Goal: Information Seeking & Learning: Learn about a topic

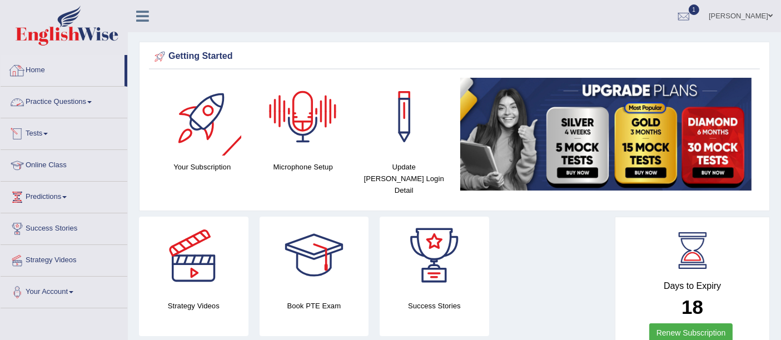
click at [56, 98] on link "Practice Questions" at bounding box center [64, 101] width 127 height 28
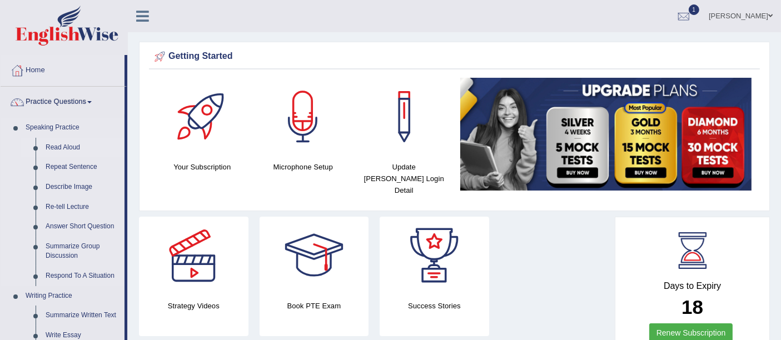
click at [53, 147] on link "Read Aloud" at bounding box center [83, 148] width 84 height 20
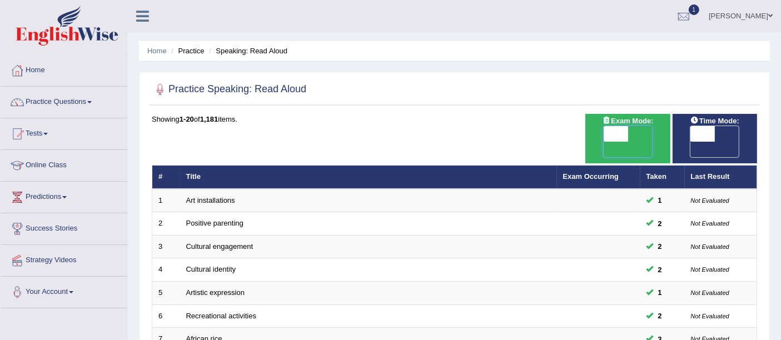
drag, startPoint x: 616, startPoint y: 134, endPoint x: 662, endPoint y: 134, distance: 45.6
click at [662, 134] on div "ON OFF" at bounding box center [627, 142] width 73 height 32
drag, startPoint x: 599, startPoint y: 136, endPoint x: 622, endPoint y: 137, distance: 23.4
click at [622, 137] on div "ON OFF" at bounding box center [627, 142] width 73 height 32
drag, startPoint x: 616, startPoint y: 136, endPoint x: 643, endPoint y: 136, distance: 26.7
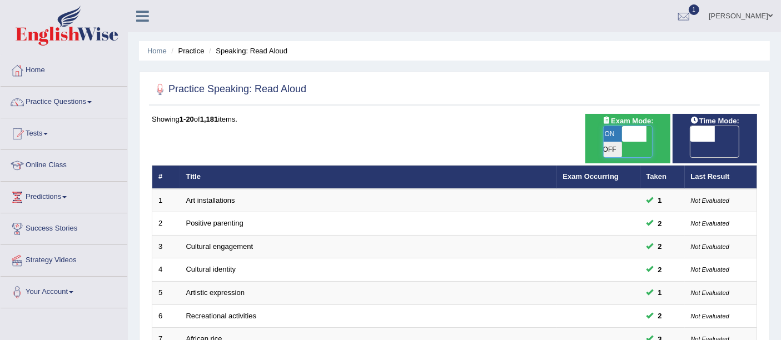
click at [643, 136] on span at bounding box center [634, 134] width 24 height 16
checkbox input "true"
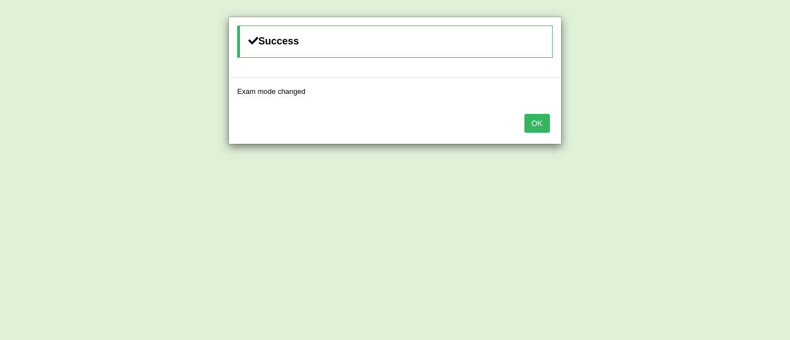
click at [541, 117] on button "OK" at bounding box center [537, 123] width 26 height 19
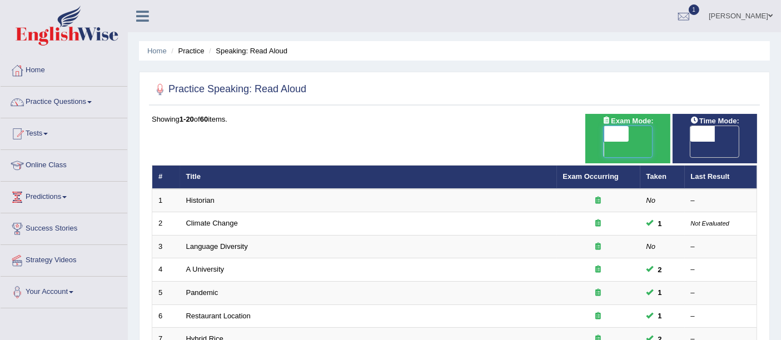
drag, startPoint x: 633, startPoint y: 135, endPoint x: 608, endPoint y: 133, distance: 25.7
click at [608, 133] on span at bounding box center [616, 134] width 24 height 16
checkbox input "false"
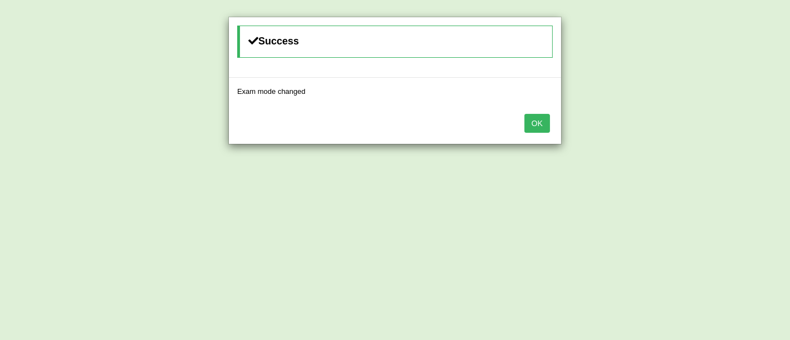
click at [532, 124] on button "OK" at bounding box center [537, 123] width 26 height 19
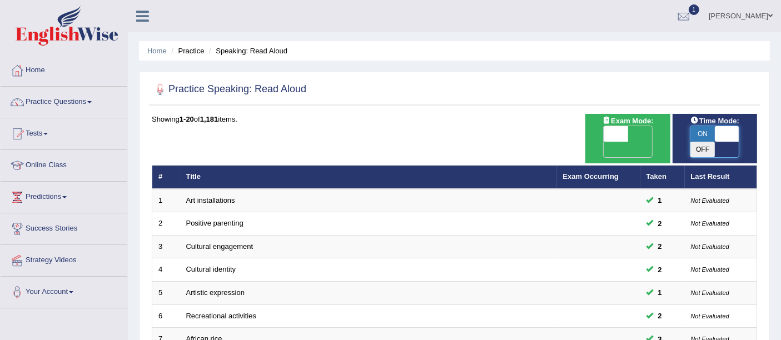
drag, startPoint x: 704, startPoint y: 137, endPoint x: 723, endPoint y: 137, distance: 18.9
click at [723, 137] on span at bounding box center [726, 134] width 24 height 16
checkbox input "true"
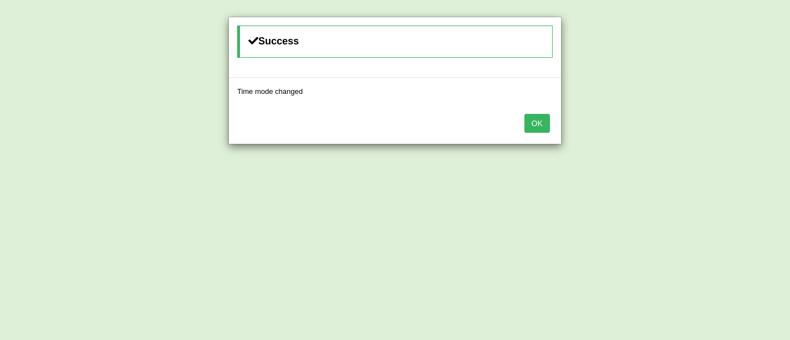
click at [536, 124] on button "OK" at bounding box center [537, 123] width 26 height 19
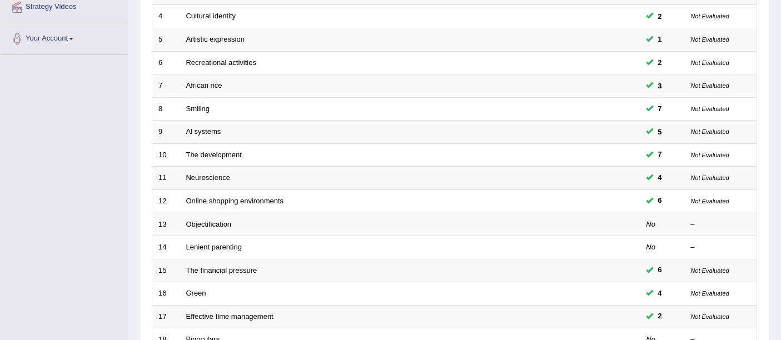
scroll to position [391, 0]
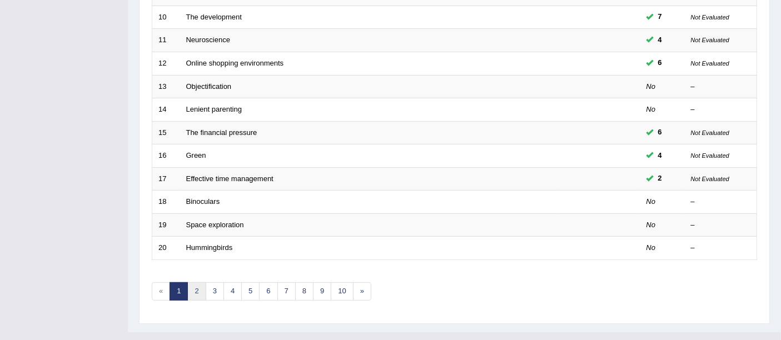
click at [199, 282] on link "2" at bounding box center [196, 291] width 18 height 18
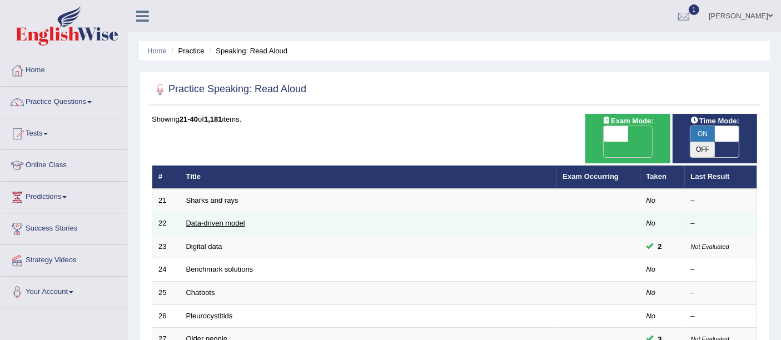
click at [216, 219] on link "Data-driven model" at bounding box center [215, 223] width 59 height 8
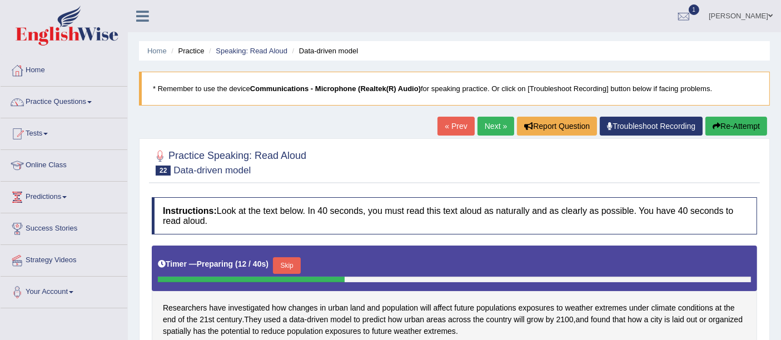
click at [737, 110] on div "Home Practice Speaking: Read Aloud Data-driven model * Remember to use the devi…" at bounding box center [454, 278] width 653 height 556
click at [733, 126] on button "Re-Attempt" at bounding box center [736, 126] width 62 height 19
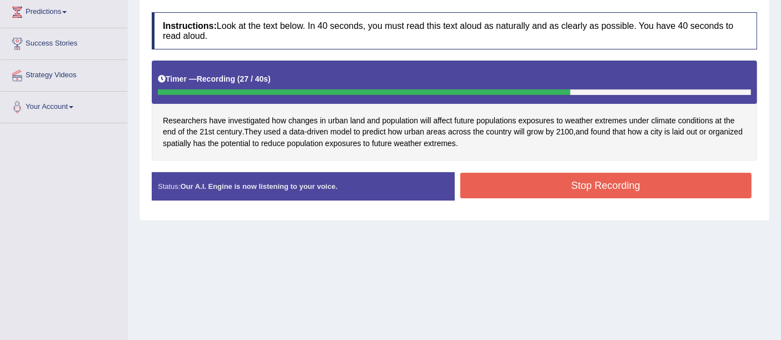
drag, startPoint x: 584, startPoint y: 187, endPoint x: 568, endPoint y: 197, distance: 19.3
click at [584, 188] on button "Stop Recording" at bounding box center [606, 186] width 292 height 26
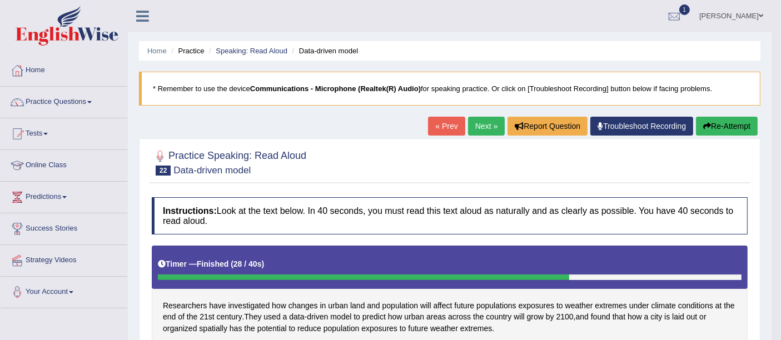
click at [478, 118] on link "Next »" at bounding box center [486, 126] width 37 height 19
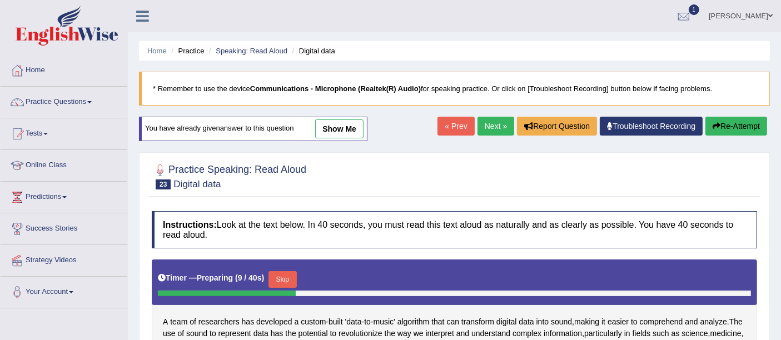
click at [725, 126] on button "Re-Attempt" at bounding box center [736, 126] width 62 height 19
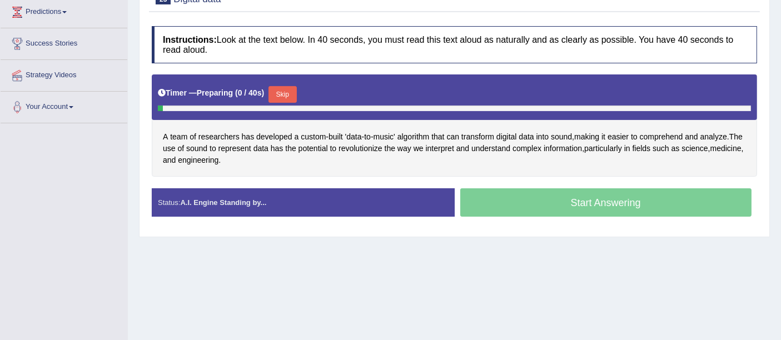
scroll to position [185, 0]
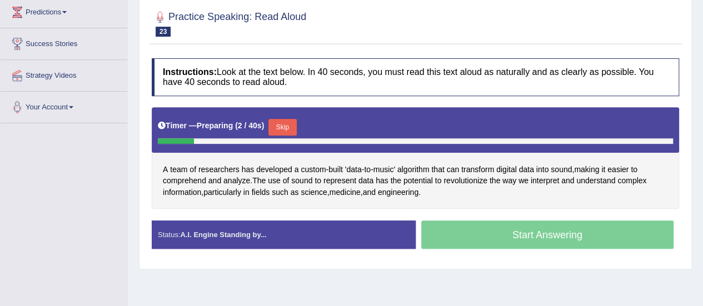
drag, startPoint x: 728, startPoint y: 0, endPoint x: 519, endPoint y: 209, distance: 296.2
click at [519, 209] on div "Instructions: Look at the text below. In 40 seconds, you must read this text al…" at bounding box center [415, 158] width 533 height 211
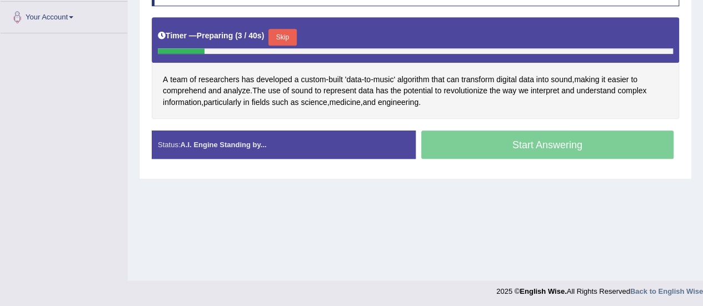
scroll to position [277, 0]
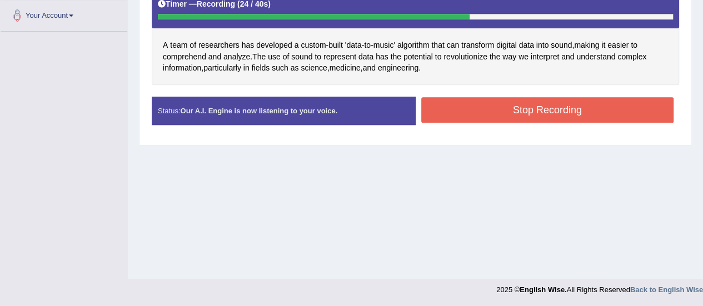
click at [511, 111] on button "Stop Recording" at bounding box center [547, 110] width 253 height 26
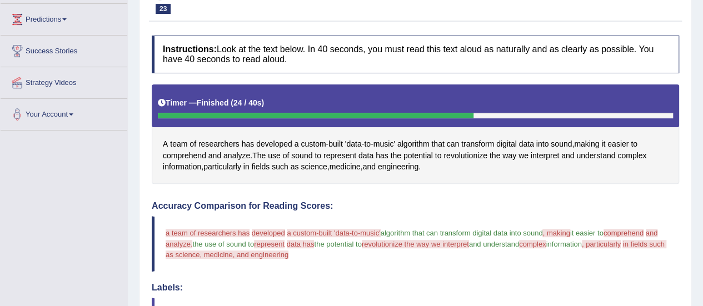
scroll to position [109, 0]
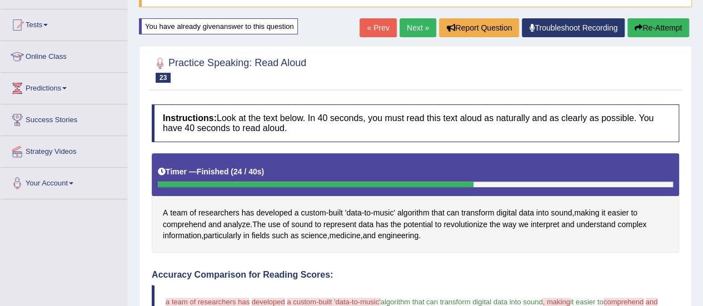
click at [411, 31] on link "Next »" at bounding box center [417, 27] width 37 height 19
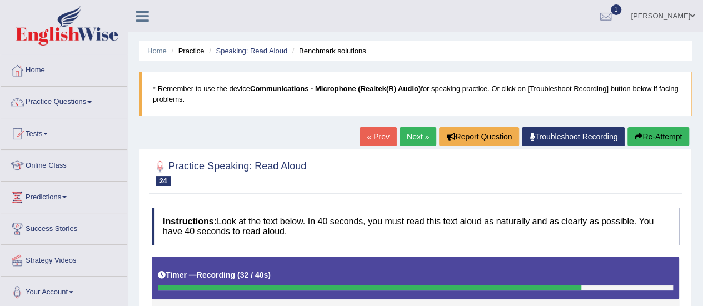
click at [649, 142] on button "Re-Attempt" at bounding box center [658, 136] width 62 height 19
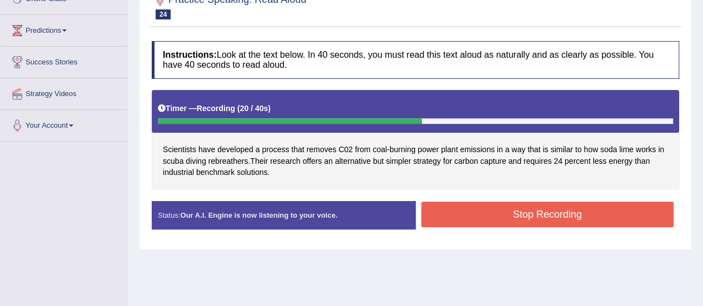
click at [580, 221] on button "Stop Recording" at bounding box center [547, 215] width 253 height 26
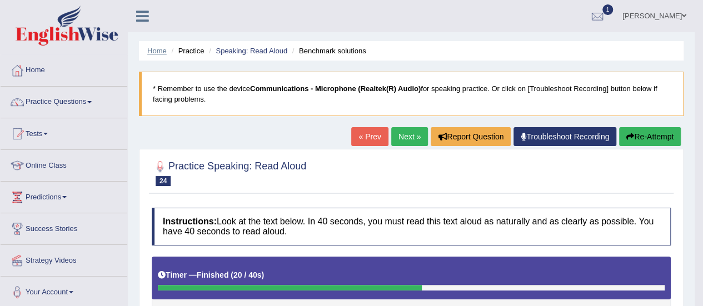
click at [153, 49] on link "Home" at bounding box center [156, 51] width 19 height 8
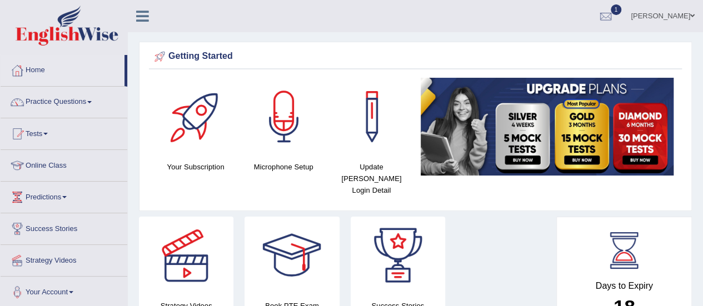
click at [77, 99] on link "Practice Questions" at bounding box center [64, 101] width 127 height 28
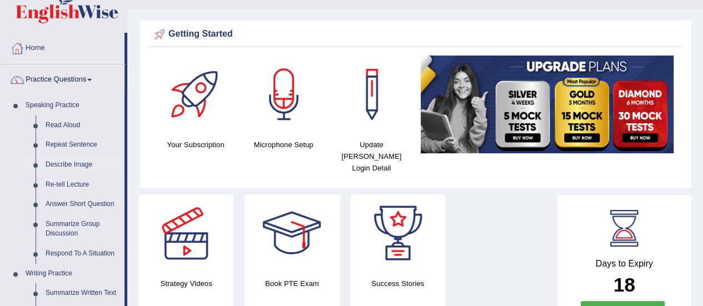
scroll to position [56, 0]
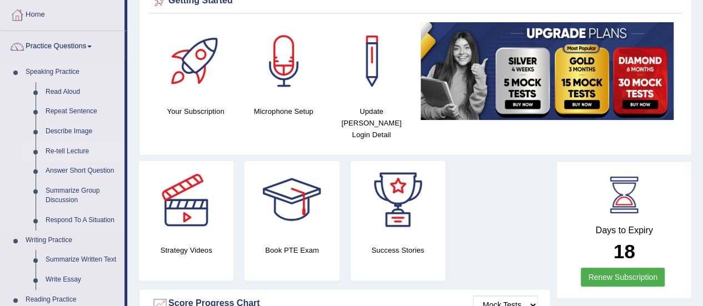
click at [77, 152] on link "Re-tell Lecture" at bounding box center [83, 152] width 84 height 20
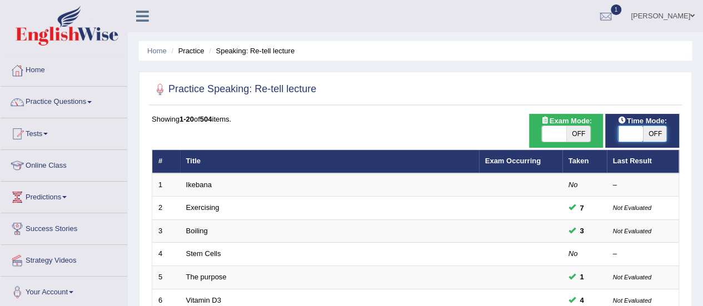
drag, startPoint x: 0, startPoint y: 0, endPoint x: 616, endPoint y: 131, distance: 629.2
click at [619, 131] on span at bounding box center [630, 134] width 24 height 16
checkbox input "false"
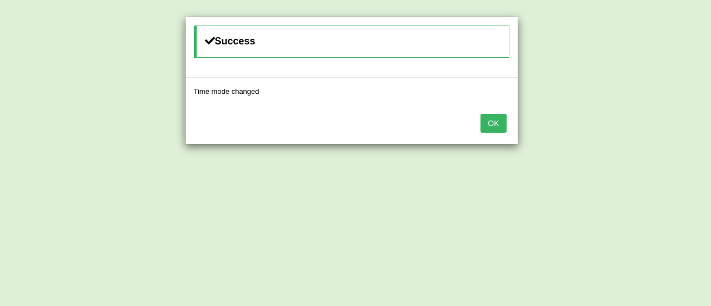
click at [494, 123] on button "OK" at bounding box center [494, 123] width 26 height 19
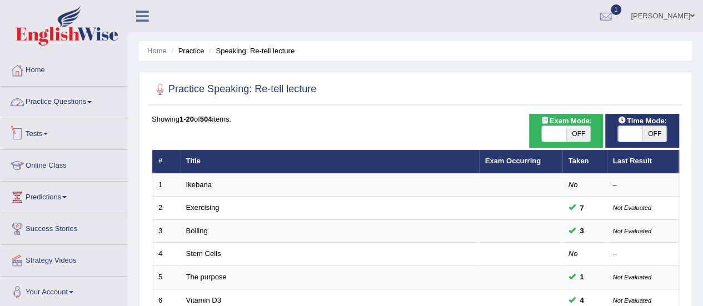
click at [58, 102] on link "Practice Questions" at bounding box center [64, 101] width 127 height 28
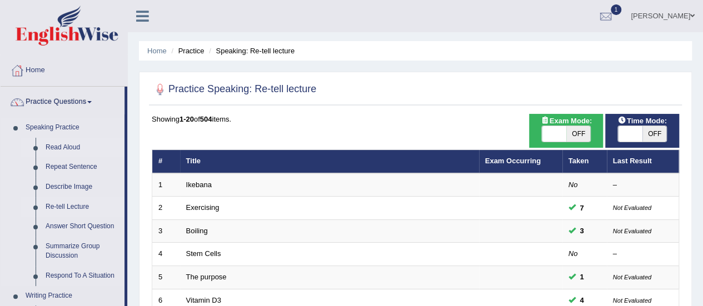
click at [66, 144] on link "Read Aloud" at bounding box center [83, 148] width 84 height 20
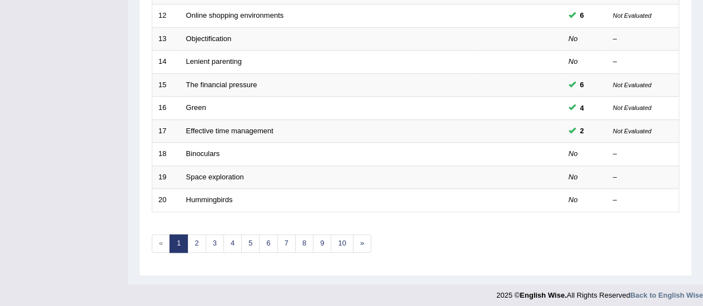
scroll to position [424, 0]
click at [249, 244] on link "5" at bounding box center [250, 243] width 18 height 18
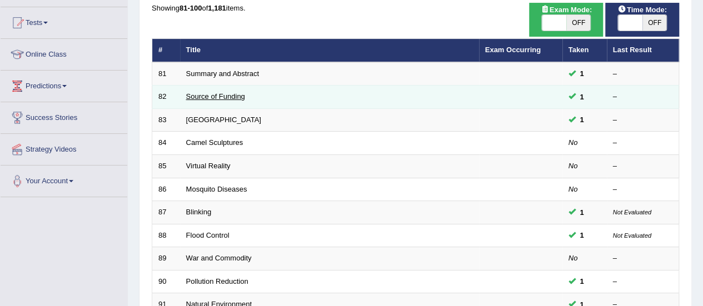
click at [216, 96] on link "Source of Funding" at bounding box center [215, 96] width 59 height 8
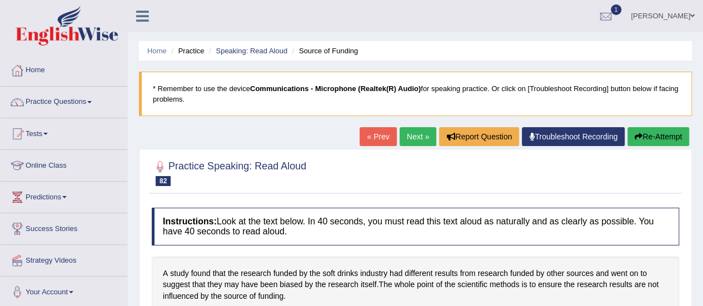
click at [421, 136] on link "Next »" at bounding box center [417, 136] width 37 height 19
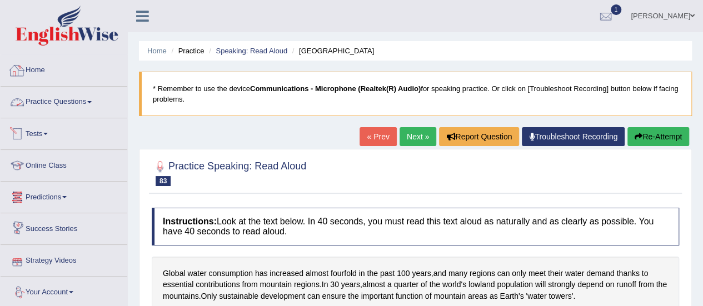
drag, startPoint x: 63, startPoint y: 98, endPoint x: 71, endPoint y: 116, distance: 19.9
click at [63, 98] on link "Practice Questions" at bounding box center [64, 101] width 127 height 28
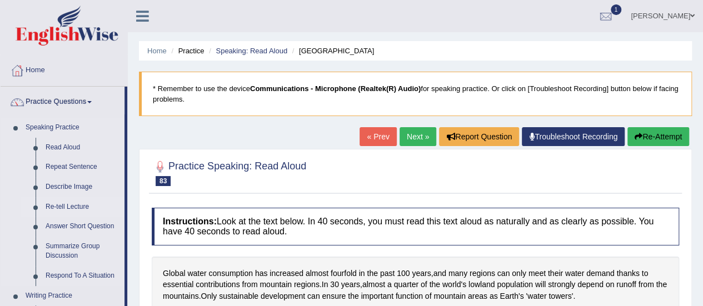
click at [81, 207] on link "Re-tell Lecture" at bounding box center [83, 207] width 84 height 20
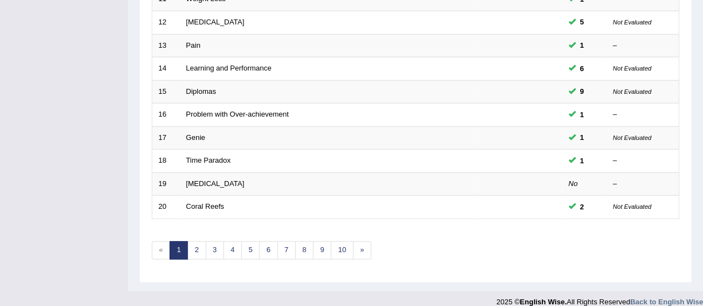
scroll to position [424, 0]
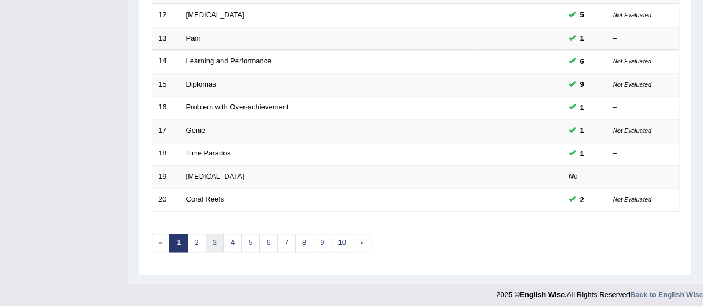
click at [211, 237] on link "3" at bounding box center [215, 243] width 18 height 18
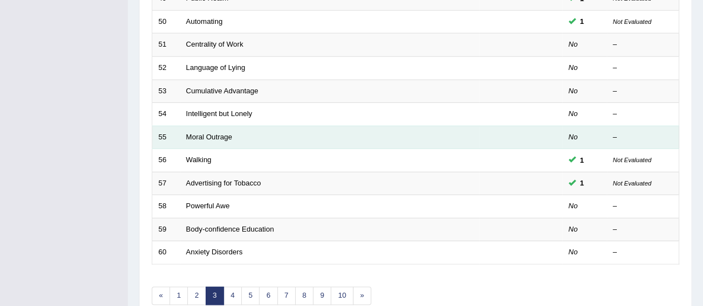
scroll to position [389, 0]
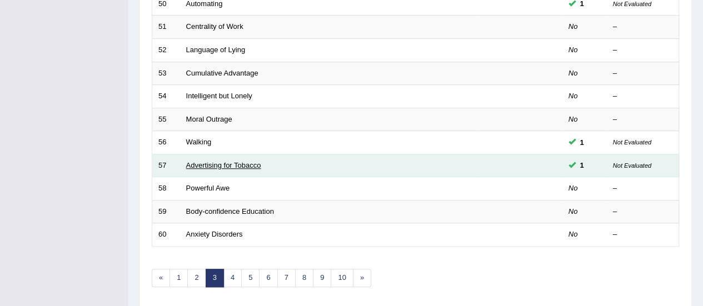
click at [233, 164] on link "Advertising for Tobacco" at bounding box center [223, 165] width 75 height 8
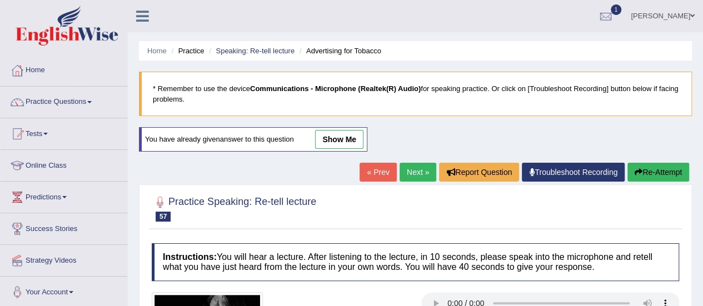
click at [414, 173] on link "Next »" at bounding box center [417, 172] width 37 height 19
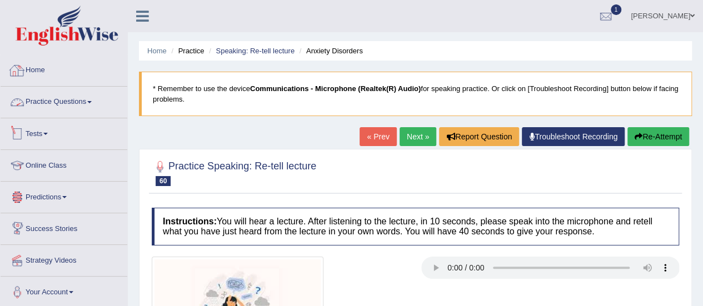
click at [66, 104] on link "Practice Questions" at bounding box center [64, 101] width 127 height 28
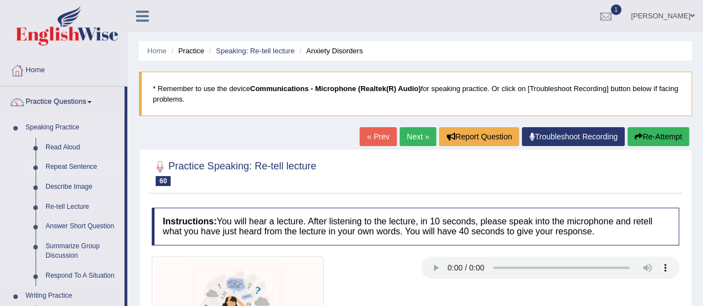
click at [70, 168] on link "Repeat Sentence" at bounding box center [83, 167] width 84 height 20
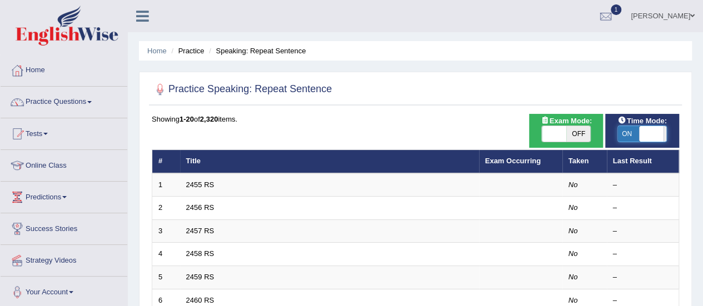
checkbox input "true"
drag, startPoint x: 626, startPoint y: 138, endPoint x: 684, endPoint y: 142, distance: 58.4
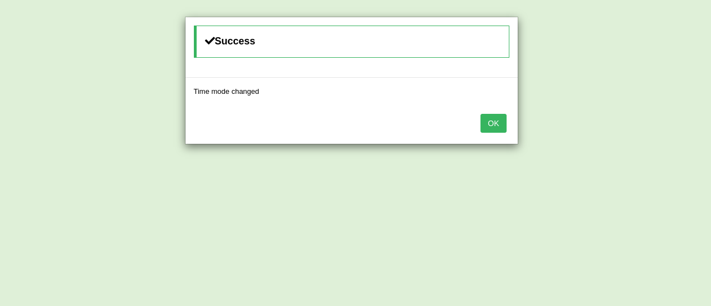
click at [502, 123] on button "OK" at bounding box center [494, 123] width 26 height 19
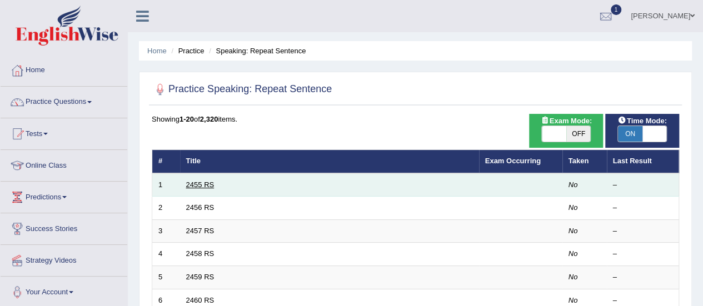
click at [203, 184] on link "2455 RS" at bounding box center [200, 185] width 28 height 8
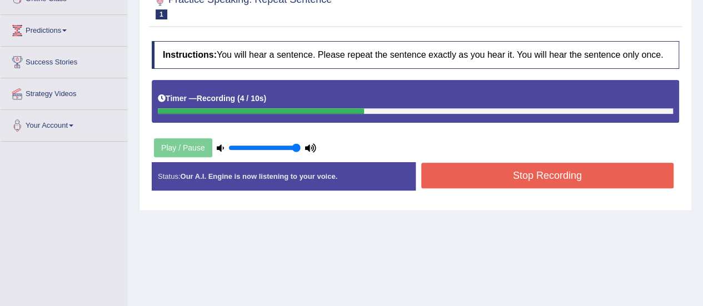
click at [501, 178] on button "Stop Recording" at bounding box center [547, 176] width 253 height 26
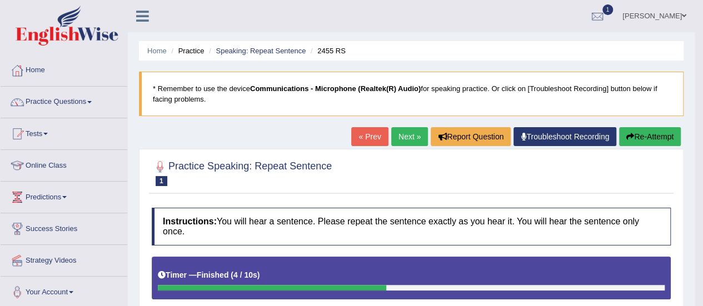
click at [399, 136] on link "Next »" at bounding box center [409, 136] width 37 height 19
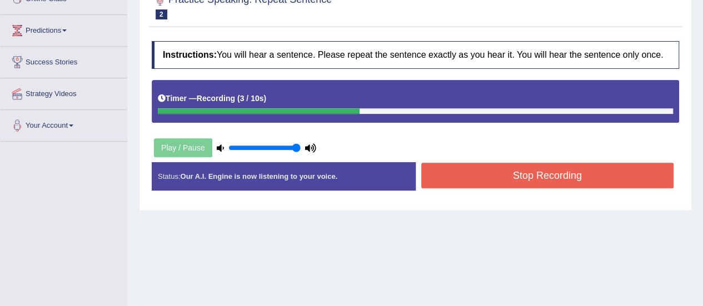
click at [486, 175] on button "Stop Recording" at bounding box center [547, 176] width 253 height 26
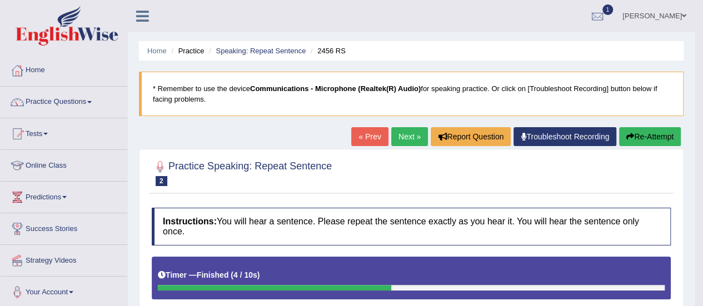
click at [400, 133] on link "Next »" at bounding box center [409, 136] width 37 height 19
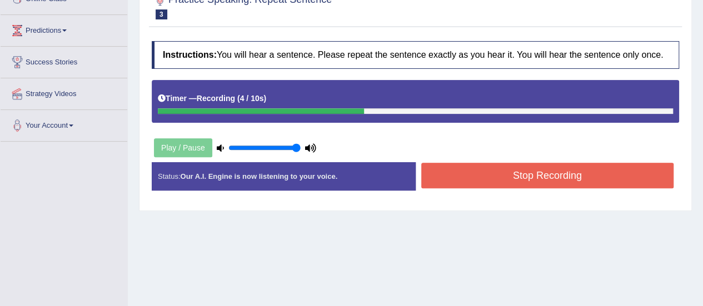
click at [480, 166] on button "Stop Recording" at bounding box center [547, 176] width 253 height 26
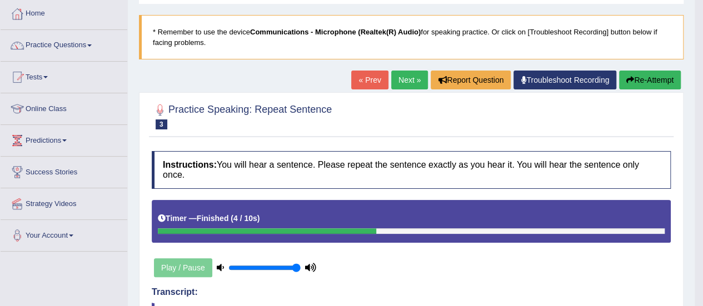
scroll to position [56, 0]
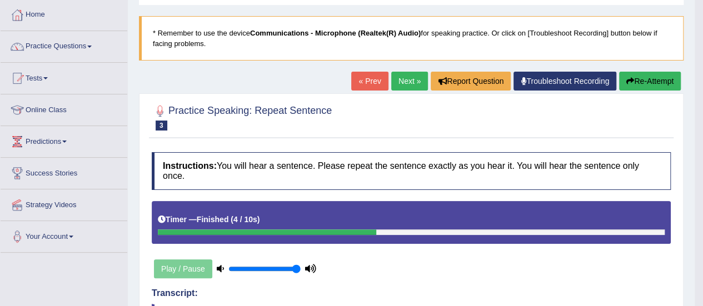
click at [407, 86] on link "Next »" at bounding box center [409, 81] width 37 height 19
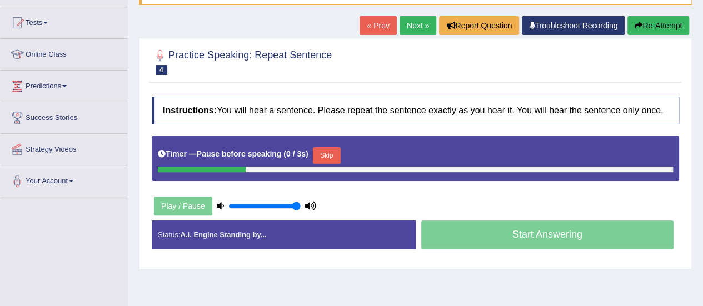
click at [659, 31] on button "Re-Attempt" at bounding box center [658, 25] width 62 height 19
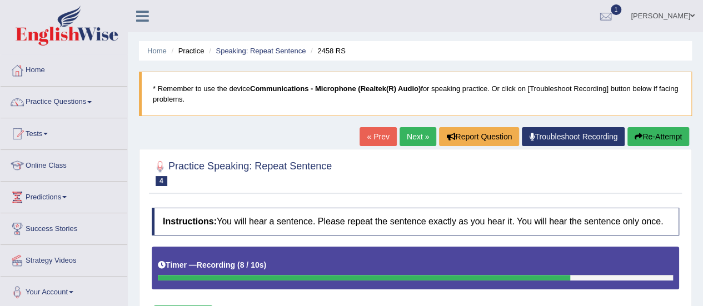
click at [675, 137] on button "Re-Attempt" at bounding box center [658, 136] width 62 height 19
click at [637, 133] on icon "button" at bounding box center [638, 137] width 8 height 8
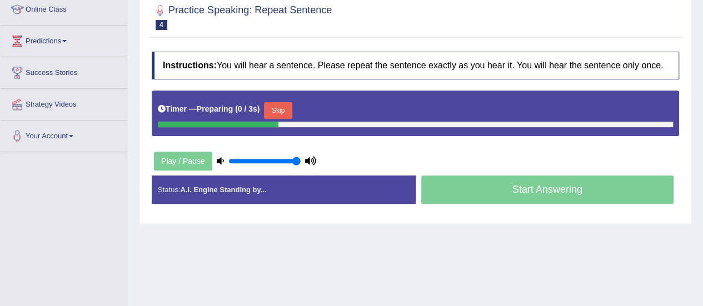
scroll to position [167, 0]
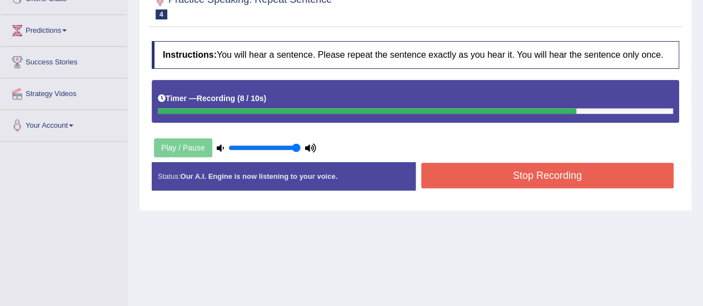
click at [521, 171] on button "Stop Recording" at bounding box center [547, 176] width 253 height 26
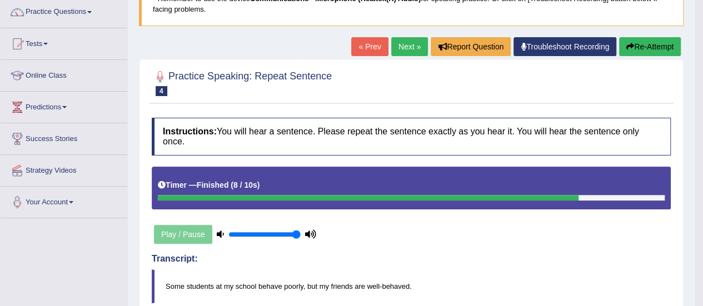
scroll to position [56, 0]
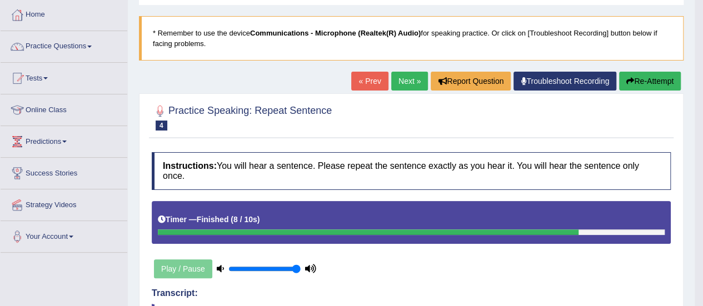
click at [633, 83] on button "Re-Attempt" at bounding box center [650, 81] width 62 height 19
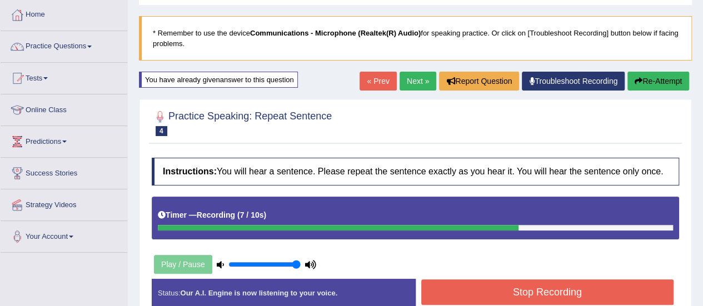
click at [659, 82] on button "Re-Attempt" at bounding box center [658, 81] width 62 height 19
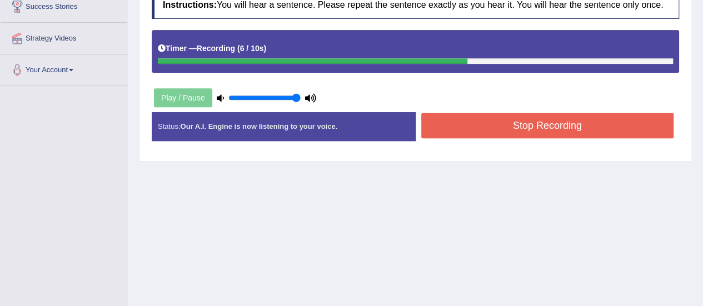
click at [511, 128] on button "Stop Recording" at bounding box center [547, 126] width 253 height 26
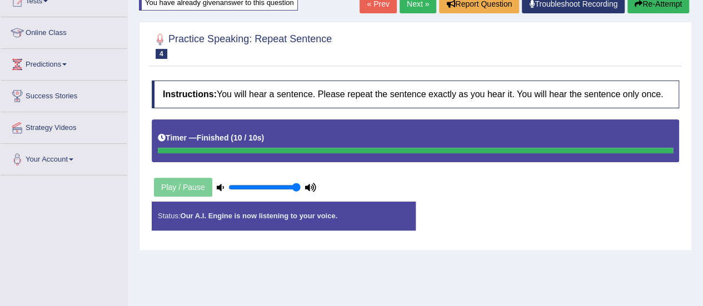
scroll to position [110, 0]
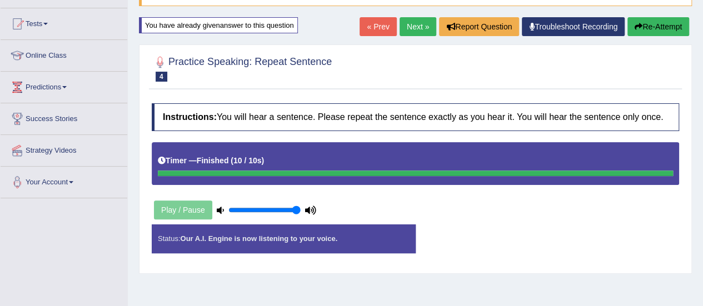
click at [419, 28] on link "Next »" at bounding box center [417, 26] width 37 height 19
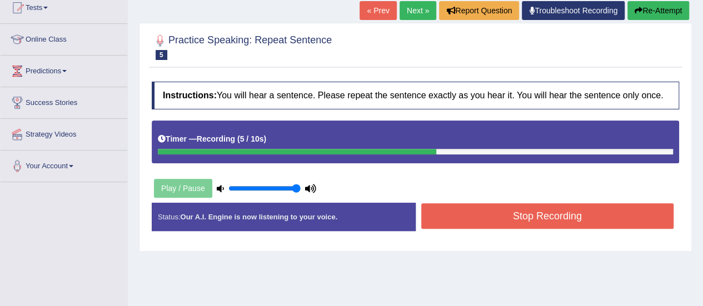
scroll to position [54, 0]
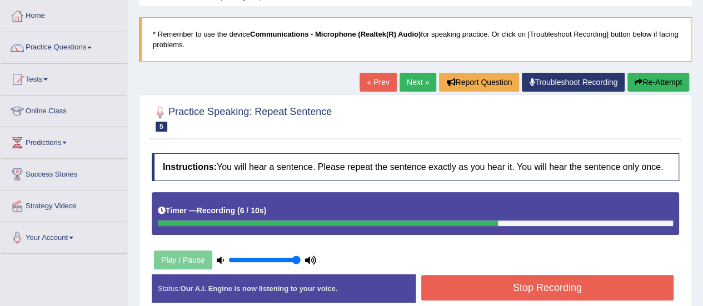
click at [670, 82] on button "Re-Attempt" at bounding box center [658, 82] width 62 height 19
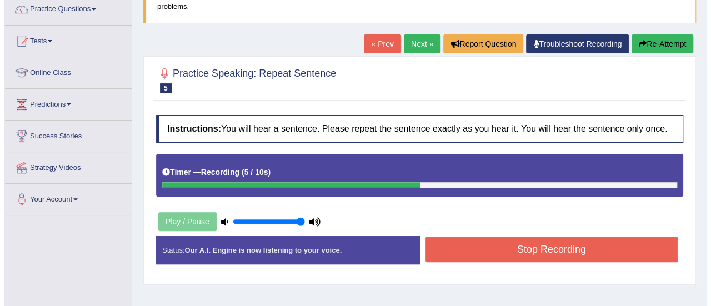
scroll to position [110, 0]
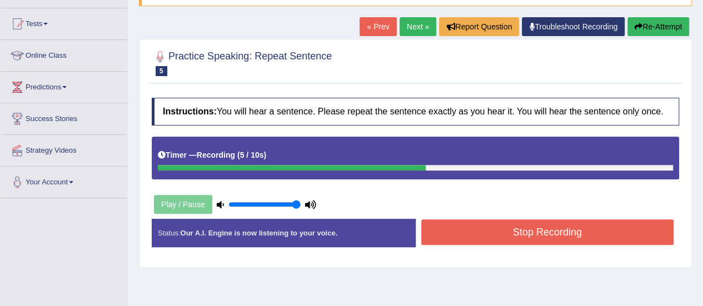
click at [572, 229] on button "Stop Recording" at bounding box center [547, 232] width 253 height 26
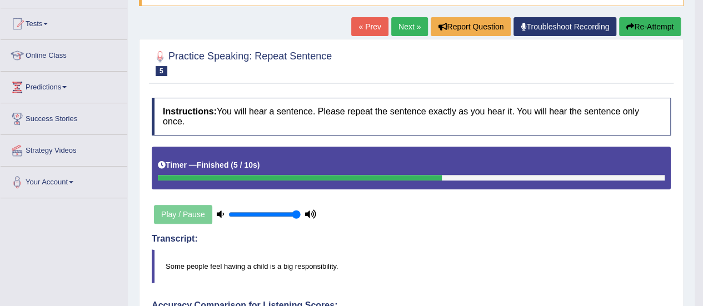
click at [400, 25] on link "Next »" at bounding box center [409, 26] width 37 height 19
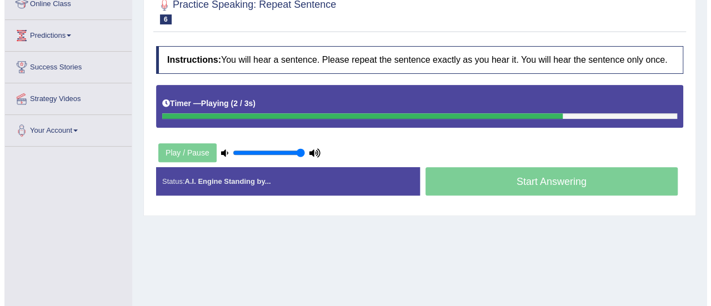
scroll to position [167, 0]
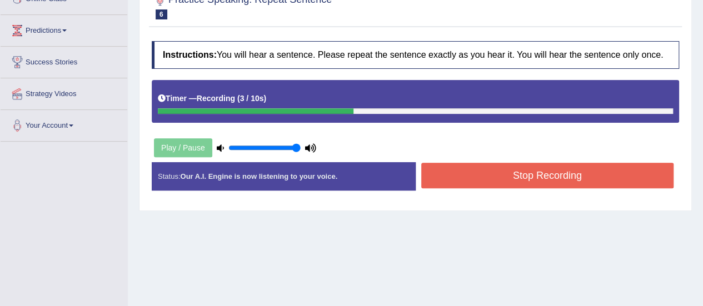
click at [524, 171] on button "Stop Recording" at bounding box center [547, 176] width 253 height 26
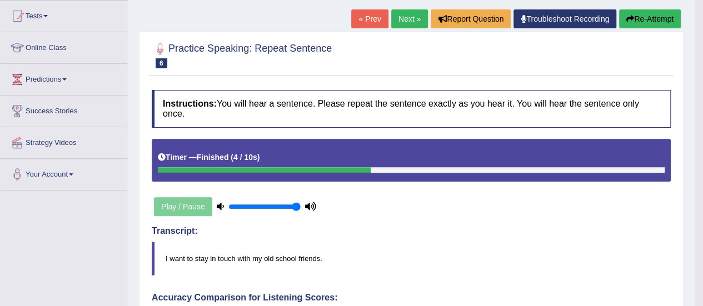
scroll to position [111, 0]
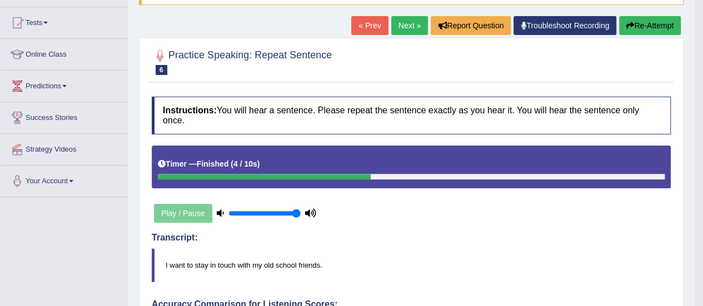
click at [406, 26] on link "Next »" at bounding box center [409, 25] width 37 height 19
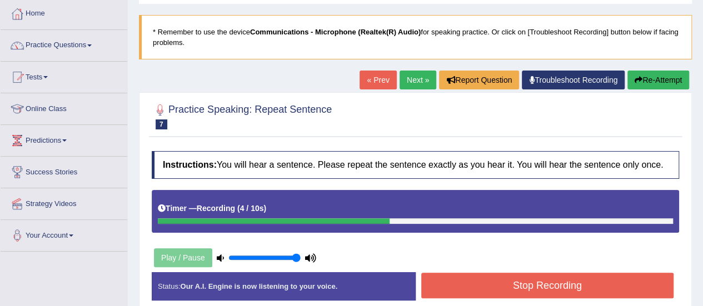
scroll to position [56, 0]
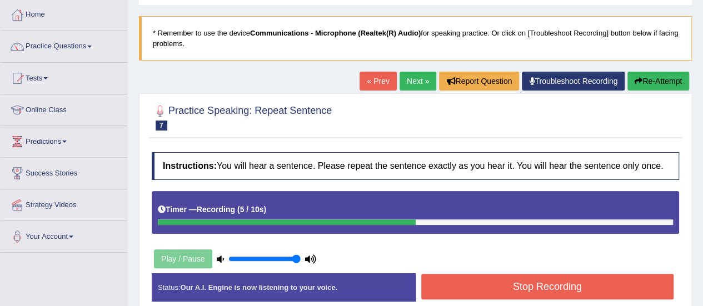
click at [653, 72] on button "Re-Attempt" at bounding box center [658, 81] width 62 height 19
click at [649, 79] on button "Re-Attempt" at bounding box center [658, 81] width 62 height 19
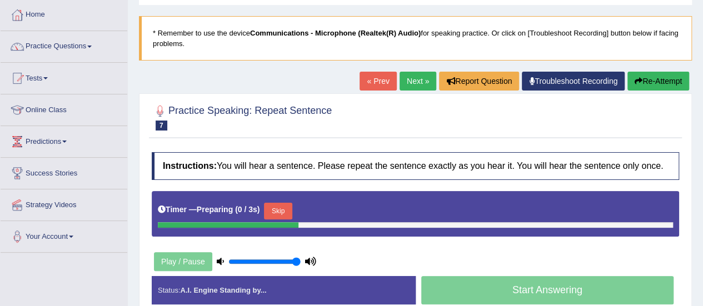
scroll to position [56, 0]
click at [640, 82] on button "Re-Attempt" at bounding box center [658, 81] width 62 height 19
click at [647, 81] on button "Re-Attempt" at bounding box center [658, 81] width 62 height 19
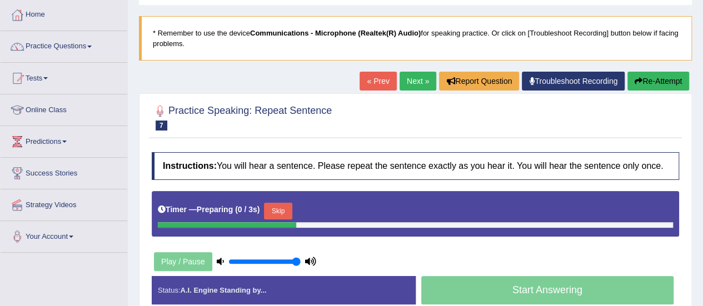
click at [647, 81] on button "Re-Attempt" at bounding box center [658, 81] width 62 height 19
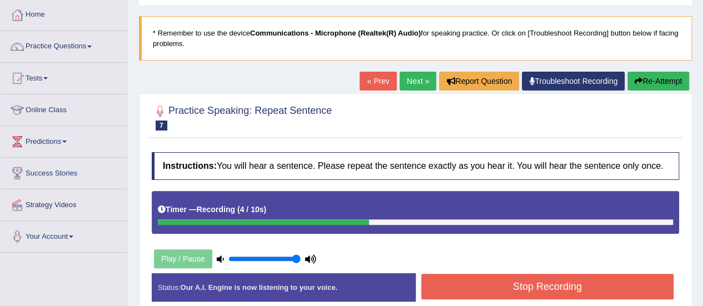
scroll to position [56, 0]
click at [661, 81] on button "Re-Attempt" at bounding box center [658, 81] width 62 height 19
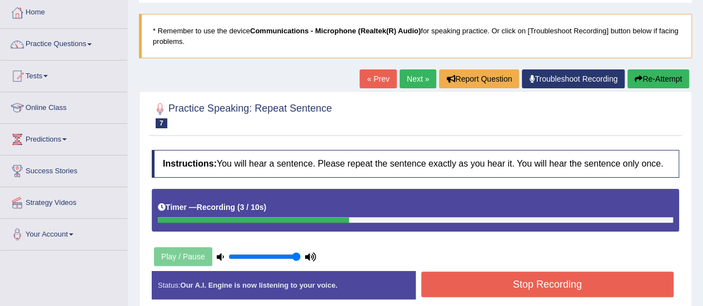
scroll to position [56, 0]
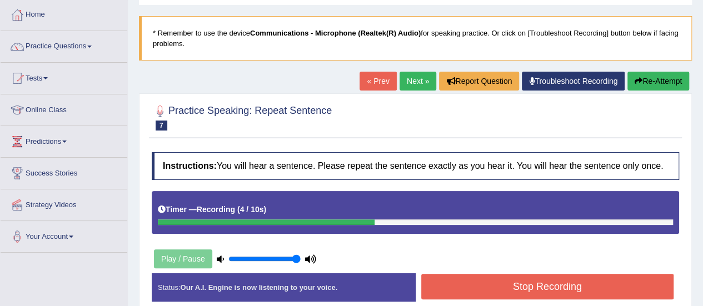
click at [653, 76] on button "Re-Attempt" at bounding box center [658, 81] width 62 height 19
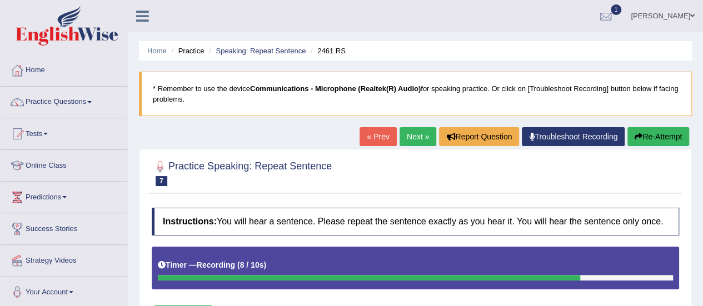
click at [646, 124] on div "Home Practice Speaking: Repeat Sentence 2461 RS * Remember to use the device Co…" at bounding box center [415, 278] width 575 height 556
click at [659, 133] on button "Re-Attempt" at bounding box center [658, 136] width 62 height 19
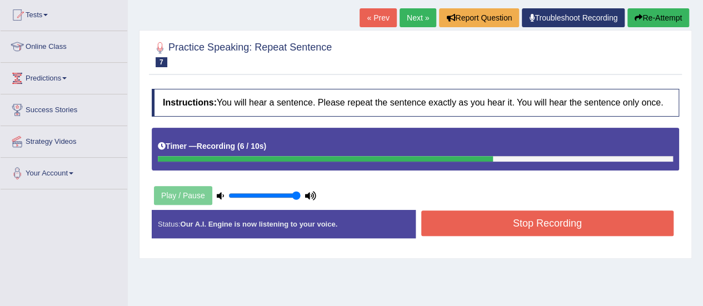
scroll to position [54, 0]
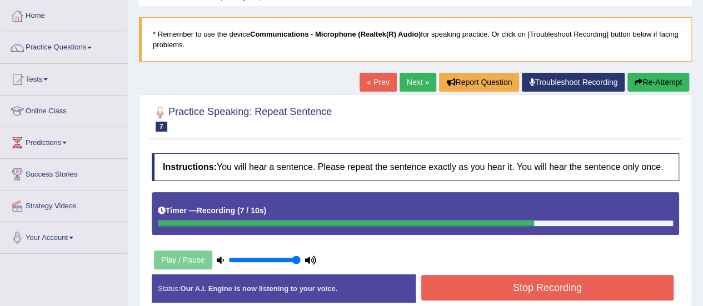
click at [652, 86] on button "Re-Attempt" at bounding box center [658, 82] width 62 height 19
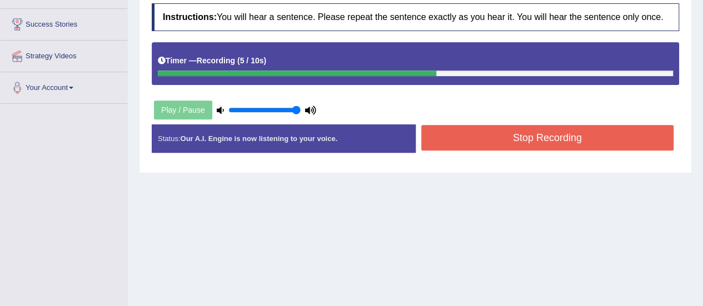
click at [544, 143] on button "Stop Recording" at bounding box center [547, 138] width 253 height 26
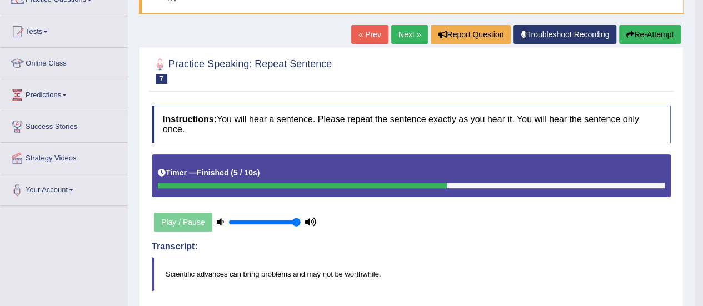
scroll to position [93, 0]
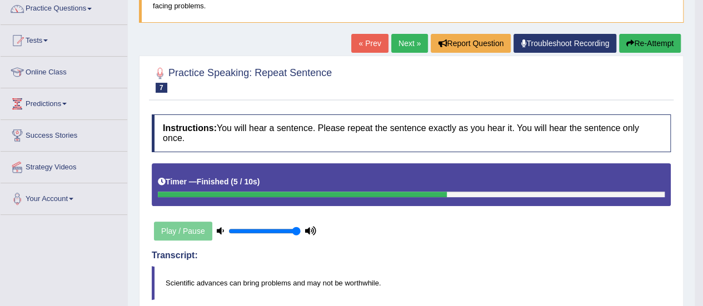
click at [409, 46] on link "Next »" at bounding box center [409, 43] width 37 height 19
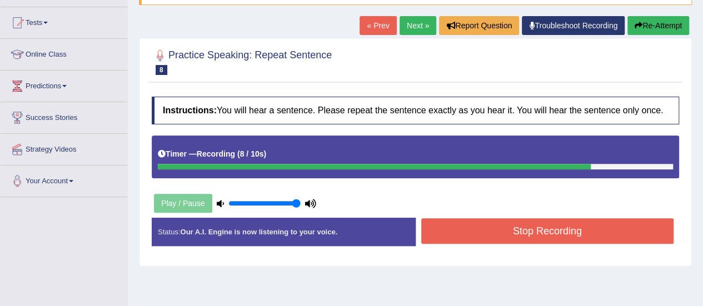
click at [649, 28] on button "Re-Attempt" at bounding box center [658, 25] width 62 height 19
click at [542, 229] on button "Stop Recording" at bounding box center [547, 231] width 253 height 26
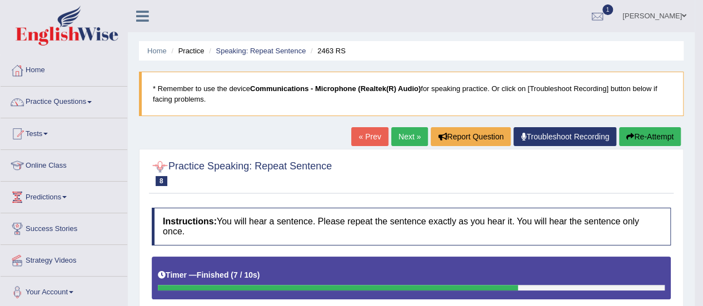
click at [144, 47] on ul "Home Practice Speaking: Repeat Sentence 2463 RS" at bounding box center [411, 50] width 544 height 19
click at [150, 49] on link "Home" at bounding box center [156, 51] width 19 height 8
